Goal: Task Accomplishment & Management: Manage account settings

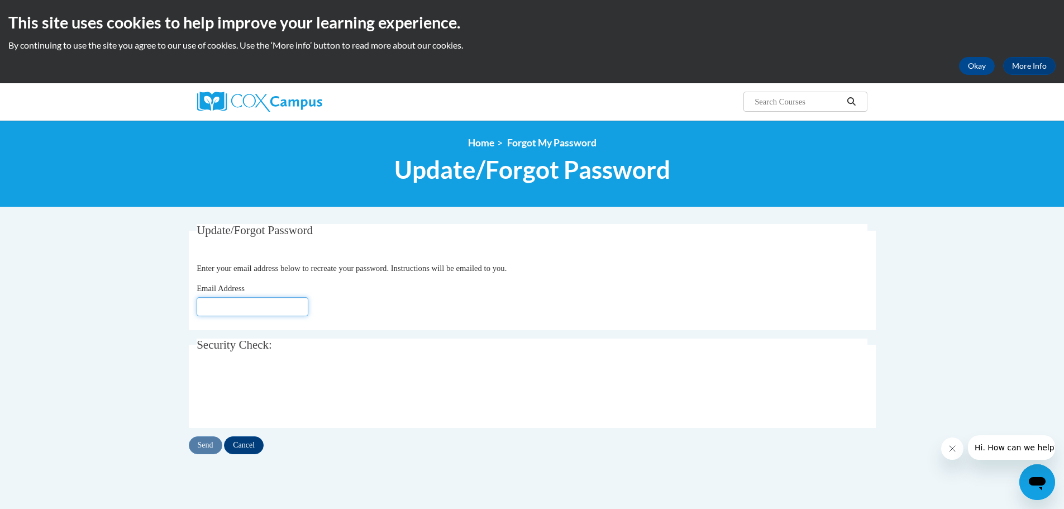
click at [296, 306] on input "Email Address" at bounding box center [253, 306] width 112 height 19
type input "bogus"
click at [165, 384] on body "This site uses cookies to help improve your learning experience. By continuing …" at bounding box center [532, 364] width 1064 height 728
click at [204, 446] on input "Send" at bounding box center [206, 445] width 34 height 18
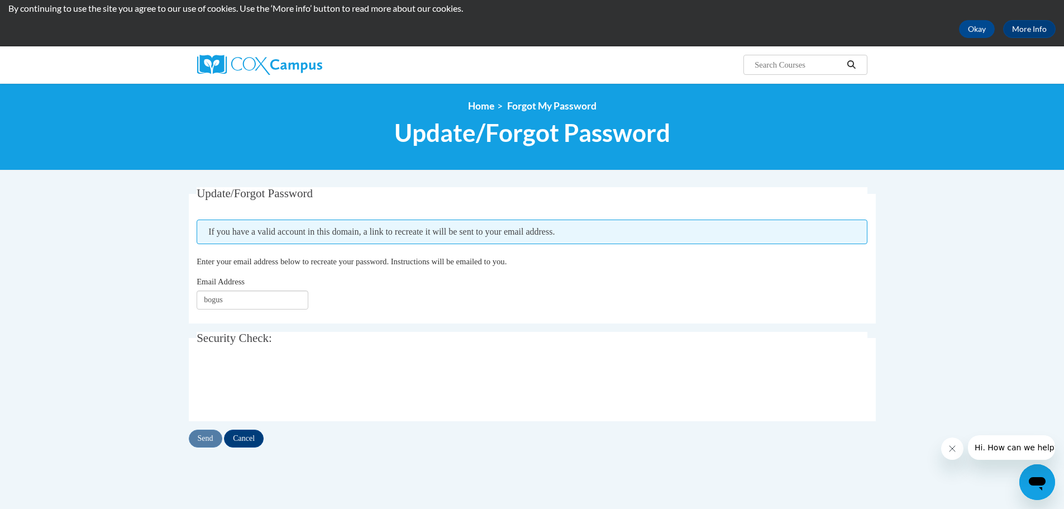
scroll to position [56, 0]
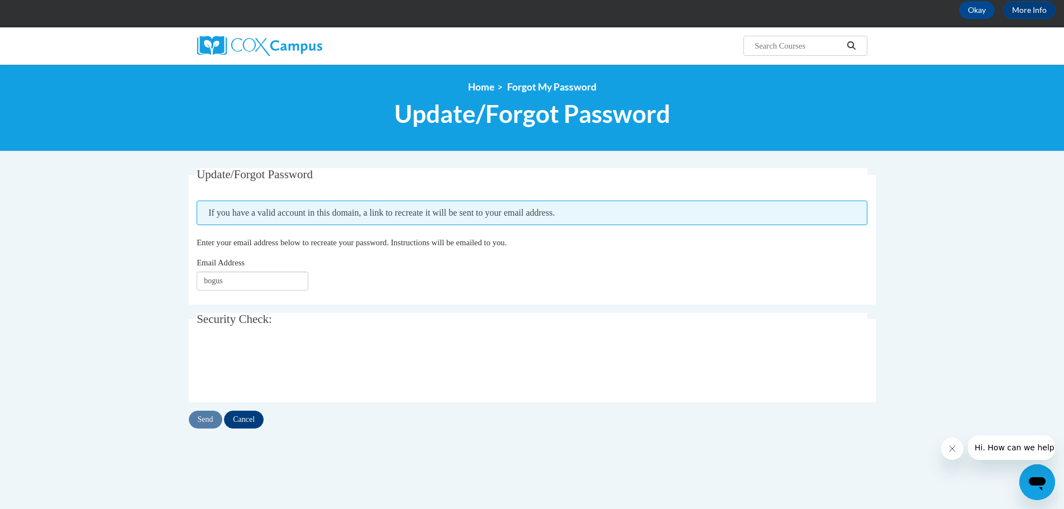
click at [505, 194] on fieldset "Update/Forgot Password Please enter your email address If you have a valid acco…" at bounding box center [532, 236] width 687 height 136
drag, startPoint x: 549, startPoint y: 211, endPoint x: 206, endPoint y: 213, distance: 343.1
click at [206, 213] on span "If you have a valid account in this domain, a link to recreate it will be sent …" at bounding box center [532, 213] width 671 height 25
copy span "If you have a valid account in this domain, a link to recreate it will be sent …"
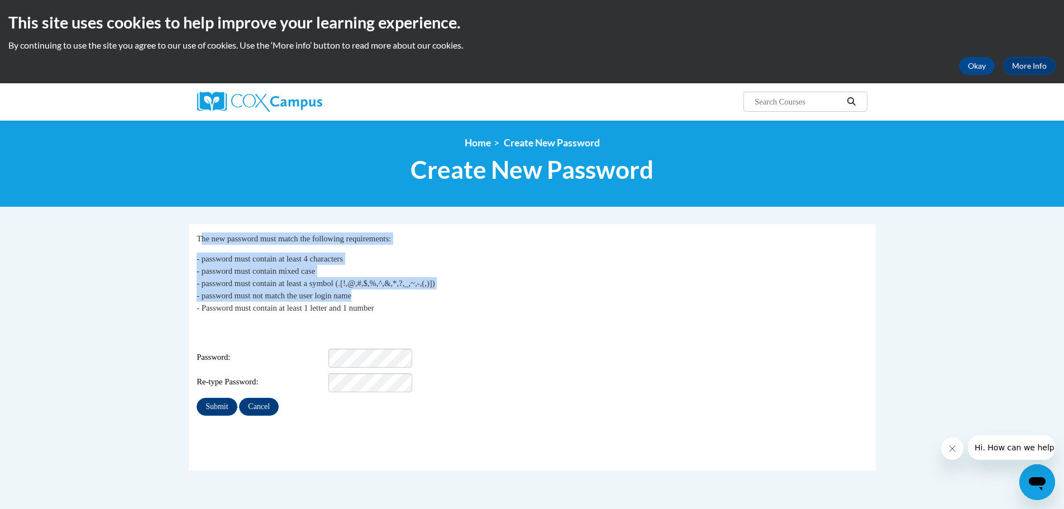
click at [508, 298] on div "The new password must match the following requirements: - password must contain…" at bounding box center [532, 273] width 671 height 82
click at [508, 298] on p "- password must contain at least 4 characters - password must contain mixed cas…" at bounding box center [532, 283] width 671 height 61
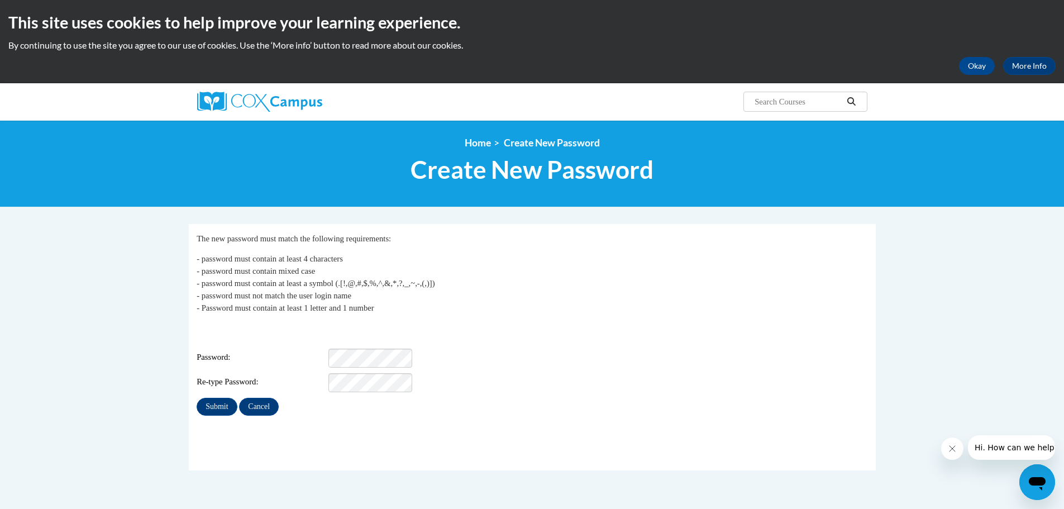
click at [354, 340] on div "Login: anikatokisingh@gmail.com Password: Re-type Password:" at bounding box center [532, 357] width 671 height 70
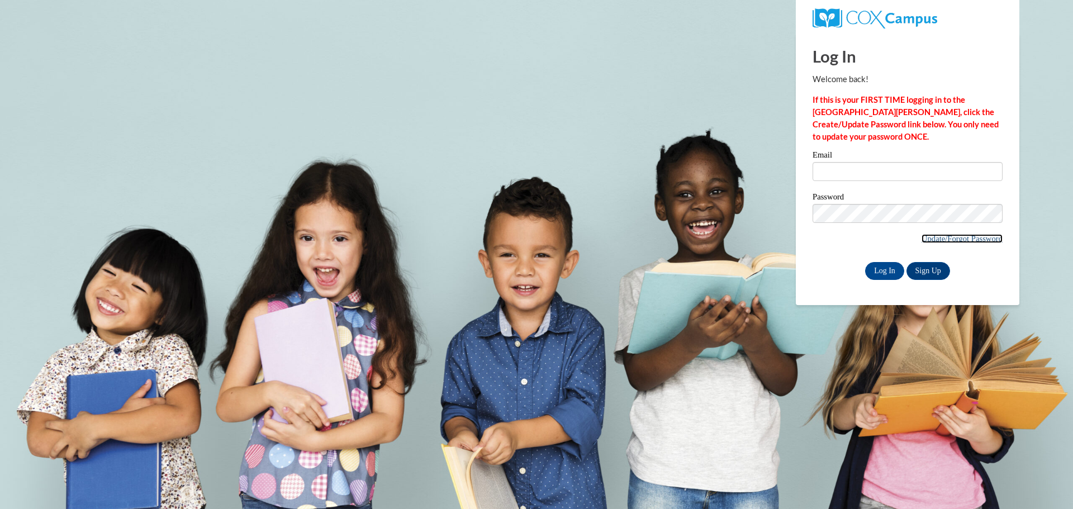
click at [956, 237] on link "Update/Forgot Password" at bounding box center [961, 238] width 81 height 9
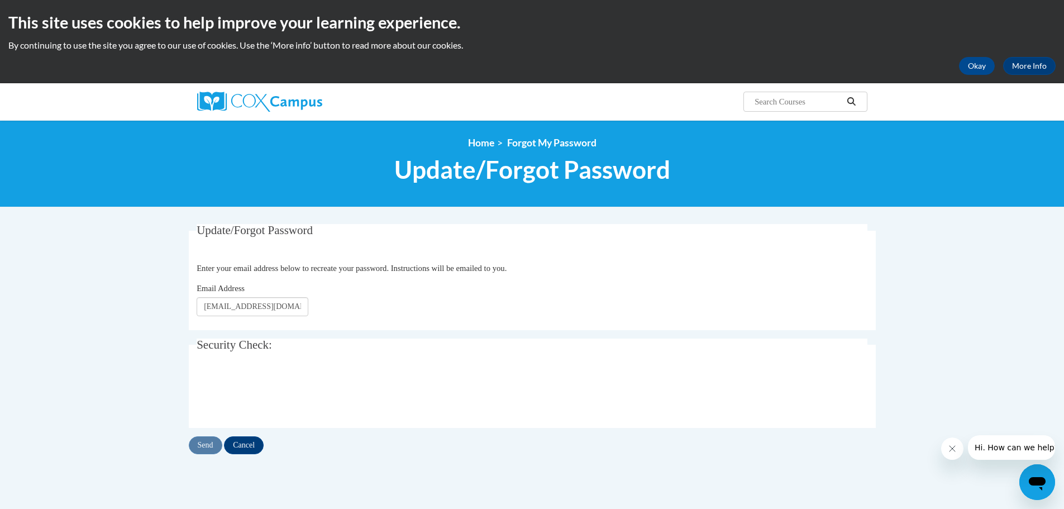
type input "[EMAIL_ADDRESS][DOMAIN_NAME]"
click at [207, 444] on input "Send" at bounding box center [206, 445] width 34 height 18
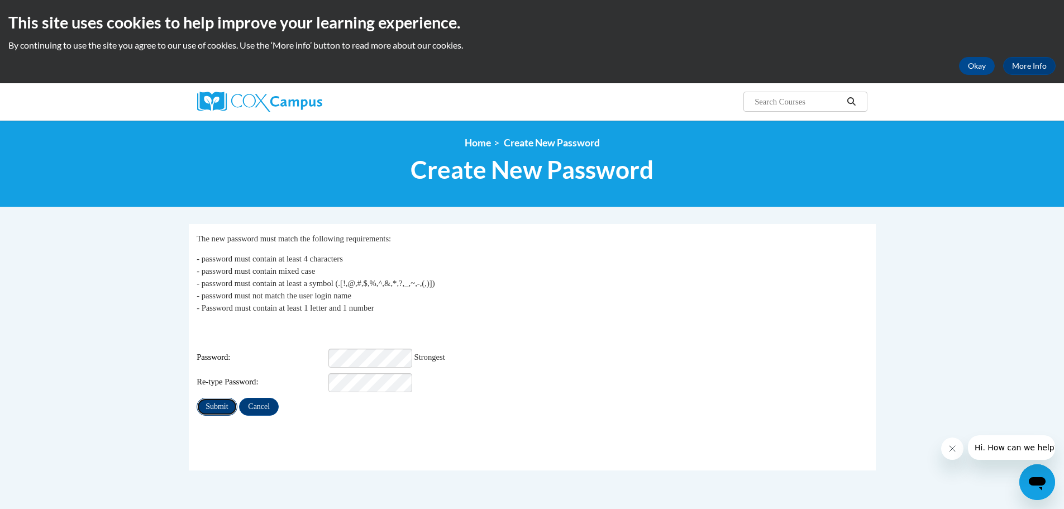
click at [201, 398] on input "Submit" at bounding box center [217, 407] width 40 height 18
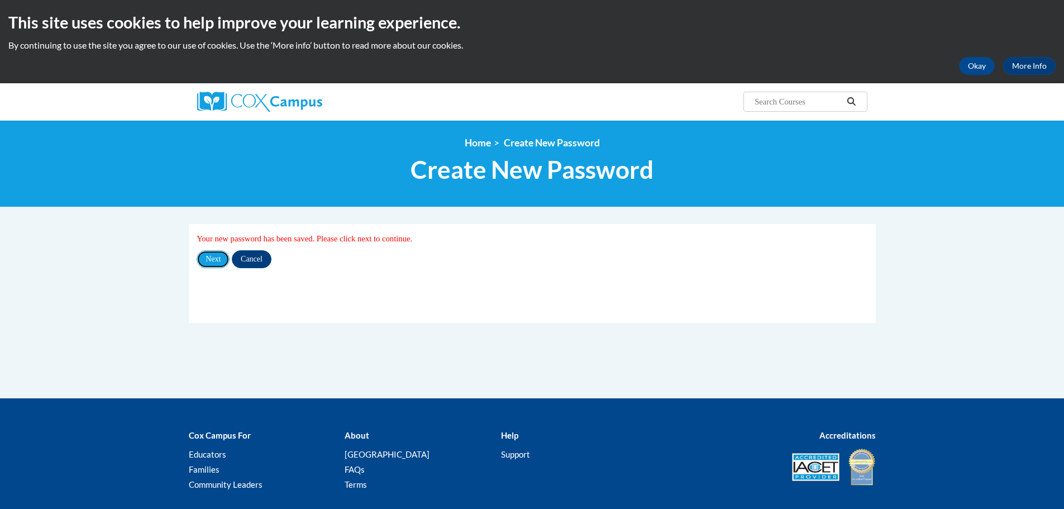
click at [223, 255] on input "Next" at bounding box center [213, 259] width 33 height 18
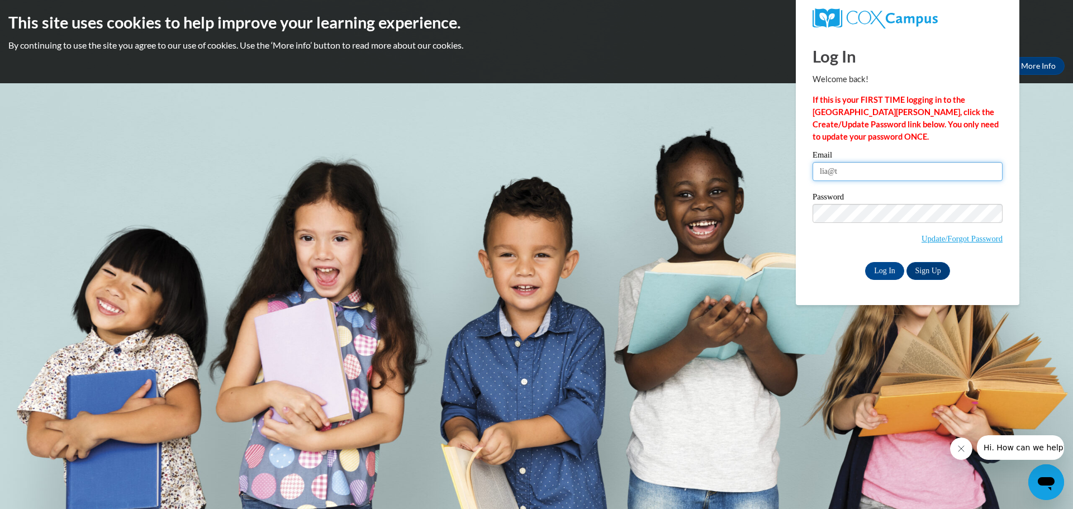
click at [938, 174] on input "lia@t" at bounding box center [907, 171] width 190 height 19
type input "[EMAIL_ADDRESS][DOMAIN_NAME]"
drag, startPoint x: 888, startPoint y: 266, endPoint x: 1072, endPoint y: 291, distance: 185.6
click at [888, 266] on input "Log In" at bounding box center [884, 271] width 39 height 18
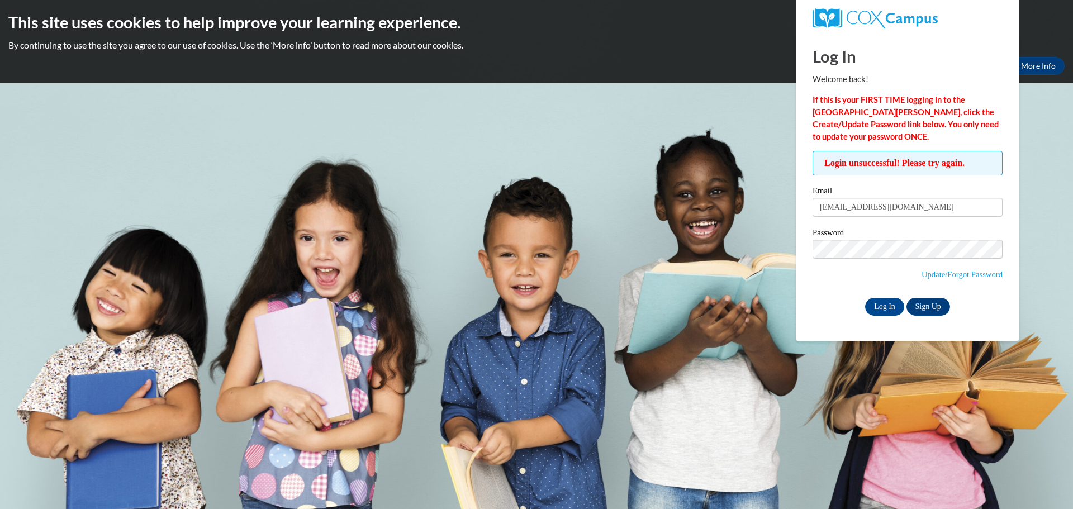
click at [895, 241] on div "Password Update/Forgot Password" at bounding box center [907, 262] width 190 height 66
click at [878, 309] on input "Log In" at bounding box center [884, 307] width 39 height 18
click at [981, 274] on link "Update/Forgot Password" at bounding box center [961, 274] width 81 height 9
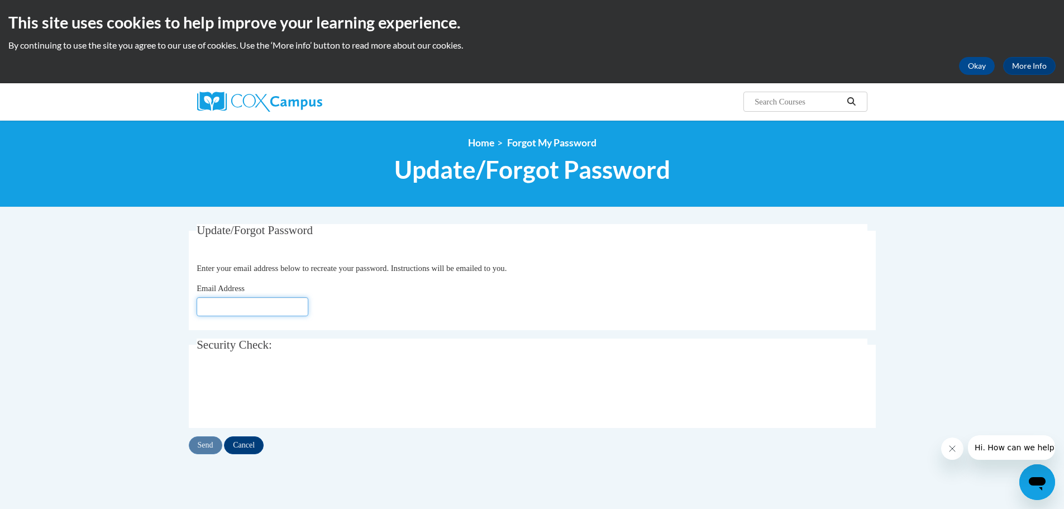
click at [273, 307] on input "Email Address" at bounding box center [253, 306] width 112 height 19
type input "[EMAIL_ADDRESS][DOMAIN_NAME]"
drag, startPoint x: 196, startPoint y: 443, endPoint x: 222, endPoint y: 435, distance: 27.2
click at [196, 443] on input "Send" at bounding box center [206, 445] width 34 height 18
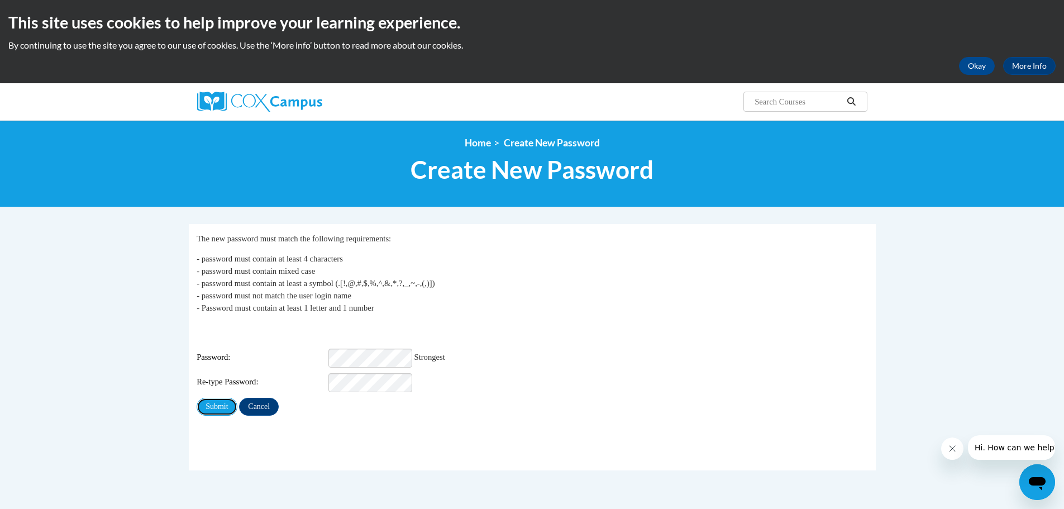
click at [223, 400] on input "Submit" at bounding box center [217, 407] width 40 height 18
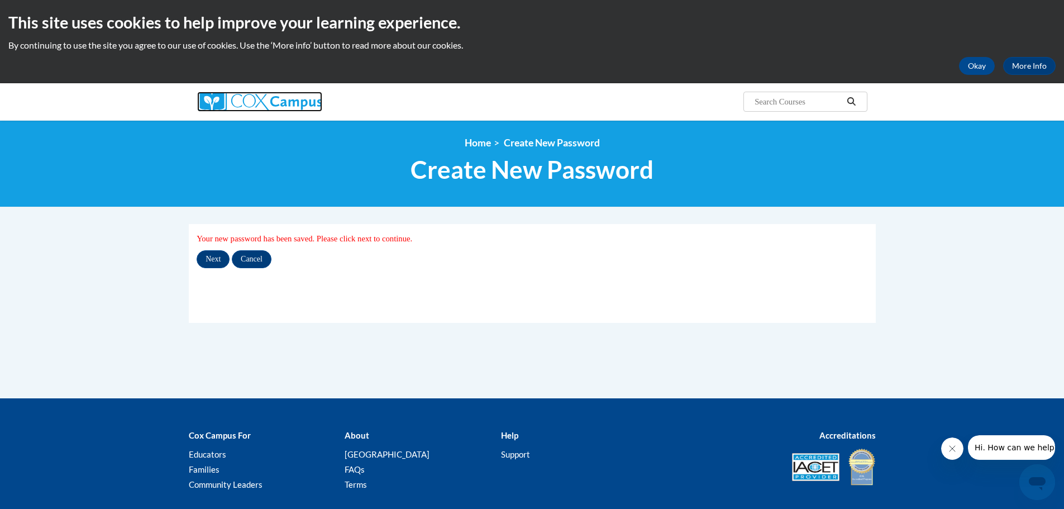
click at [257, 103] on img at bounding box center [259, 102] width 125 height 20
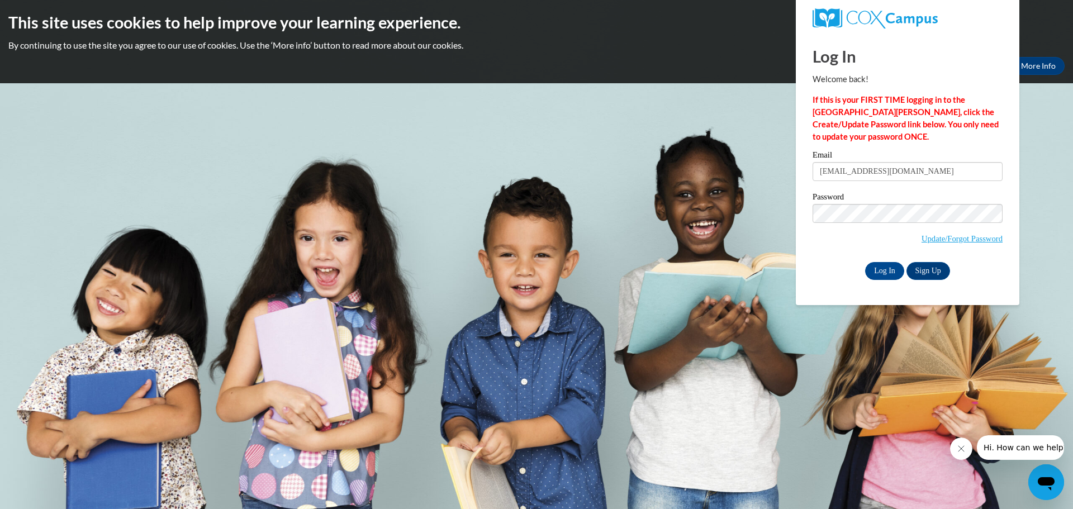
type input "[EMAIL_ADDRESS][DOMAIN_NAME]"
click at [865, 262] on input "Log In" at bounding box center [884, 271] width 39 height 18
type input "[EMAIL_ADDRESS][DOMAIN_NAME]"
click at [865, 262] on input "Log In" at bounding box center [884, 271] width 39 height 18
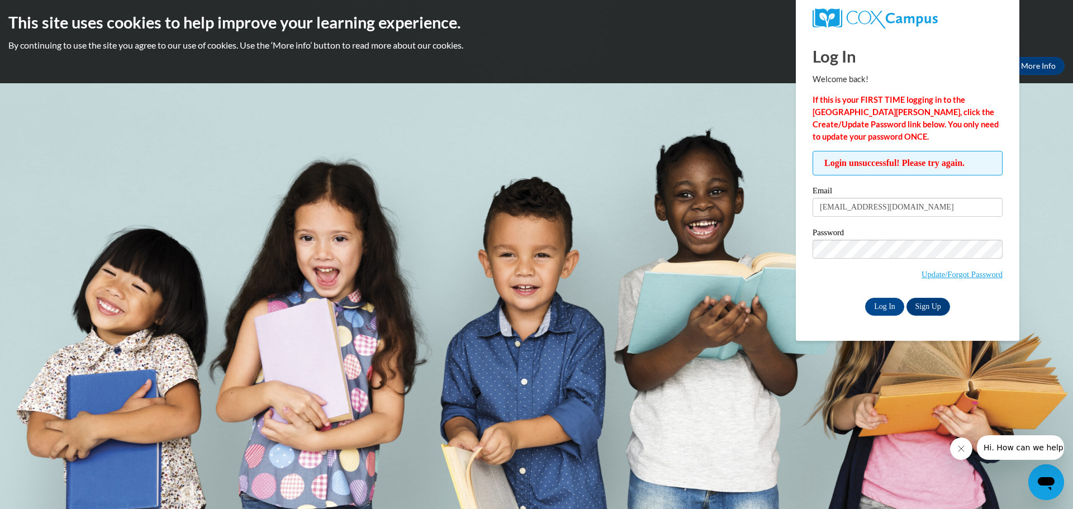
click at [865, 298] on input "Log In" at bounding box center [884, 307] width 39 height 18
click at [1028, 206] on body "This site uses cookies to help improve your learning experience. By continuing …" at bounding box center [536, 254] width 1073 height 509
